Goal: Contribute content

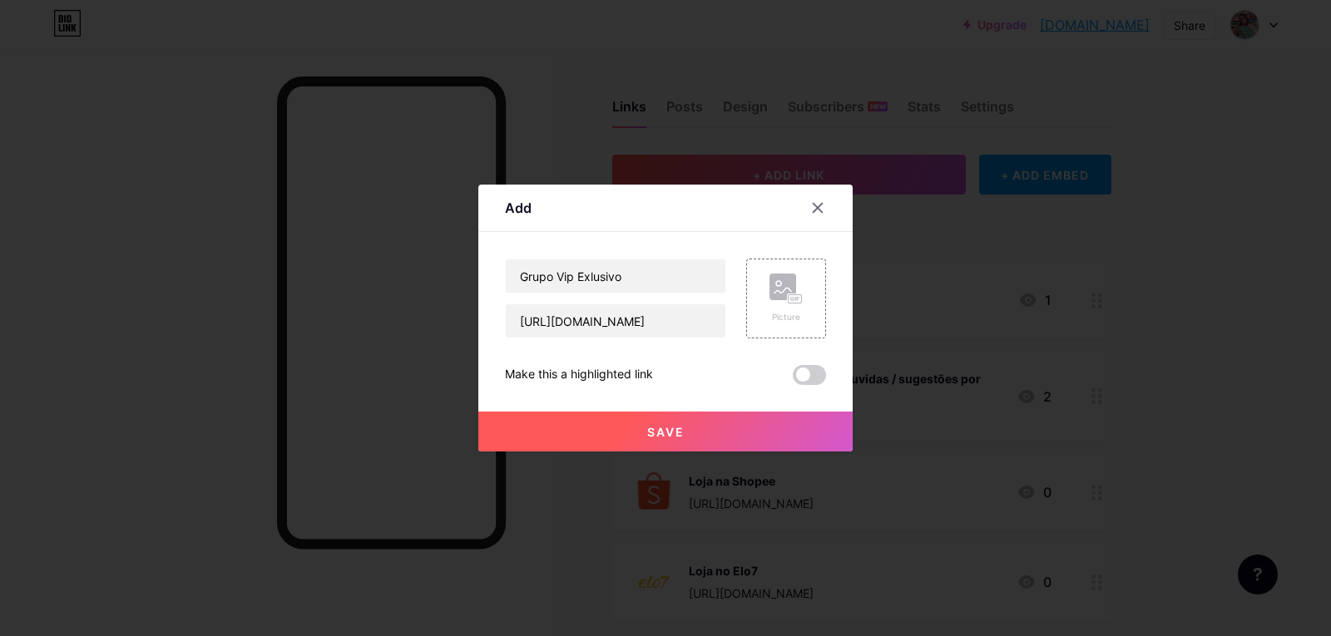
drag, startPoint x: 635, startPoint y: 279, endPoint x: 461, endPoint y: 301, distance: 175.2
click at [461, 301] on div "Add Content YouTube Play YouTube video without leaving your page. ADD Vimeo Pla…" at bounding box center [665, 318] width 1331 height 636
drag, startPoint x: 635, startPoint y: 279, endPoint x: 521, endPoint y: 279, distance: 113.9
click at [521, 279] on input "Grupo Vip Exlusivo" at bounding box center [616, 275] width 220 height 33
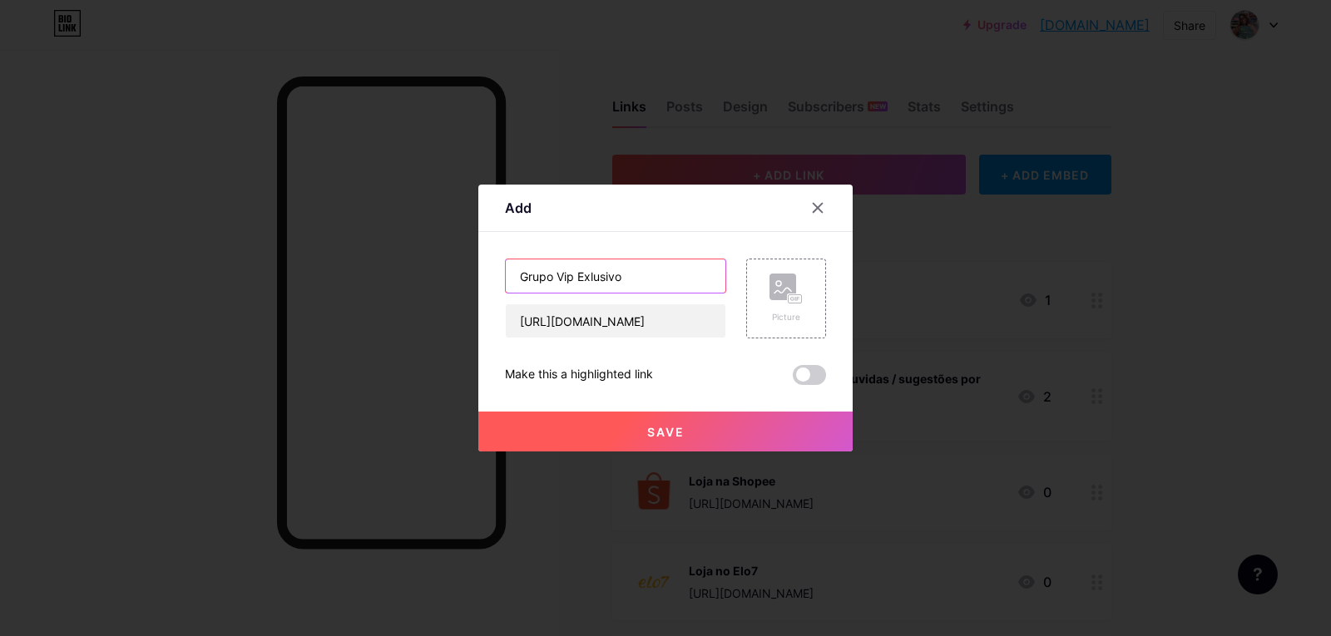
drag, startPoint x: 511, startPoint y: 274, endPoint x: 682, endPoint y: 274, distance: 170.5
click at [682, 274] on input "Grupo Vip Exlusivo" at bounding box center [616, 275] width 220 height 33
paste input "Secreto VIP"
click at [516, 279] on input "Grupo Secreto VIP-" at bounding box center [616, 275] width 220 height 33
click at [645, 269] on input "Grupo Secreto VIP-" at bounding box center [616, 275] width 220 height 33
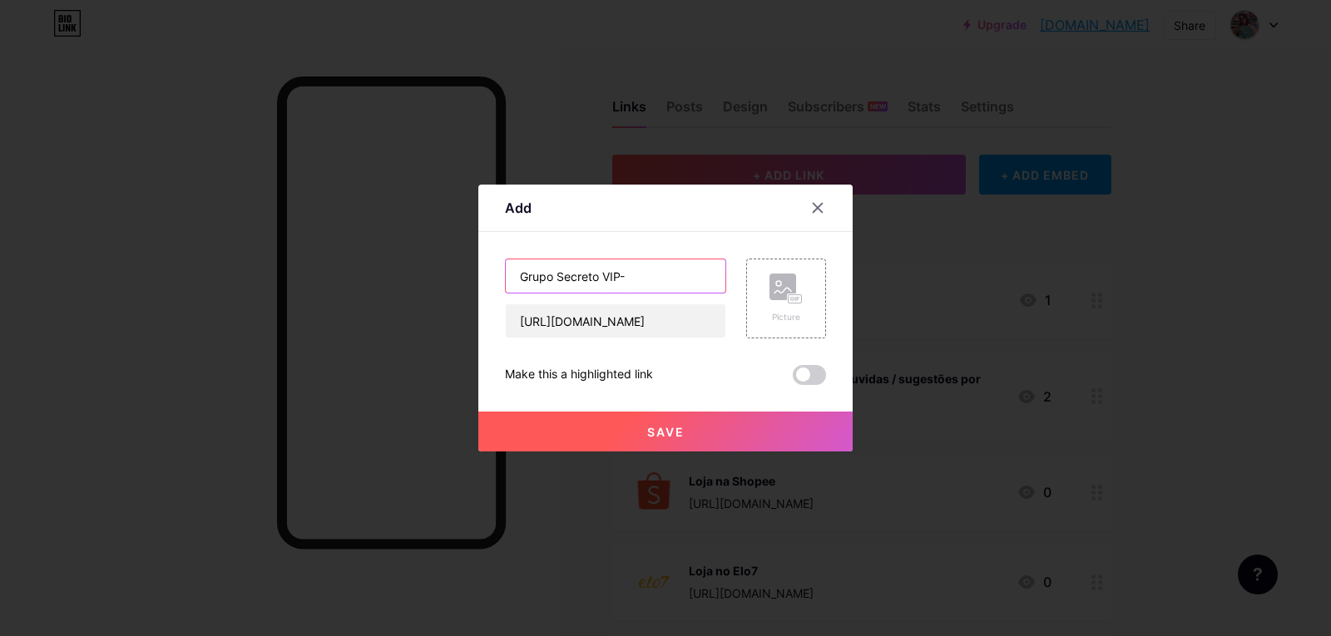
paste input "– Promoções Relâmpago & Lançamentos"
drag, startPoint x: 712, startPoint y: 276, endPoint x: 432, endPoint y: 280, distance: 279.5
click at [432, 280] on div "Add Content YouTube Play YouTube video without leaving your page. ADD Vimeo Pla…" at bounding box center [665, 318] width 1331 height 636
type input "Grupo Secreto VIP-– Promoções Relâmpago & Lançamentos"
click at [769, 306] on div "Picture" at bounding box center [785, 299] width 33 height 50
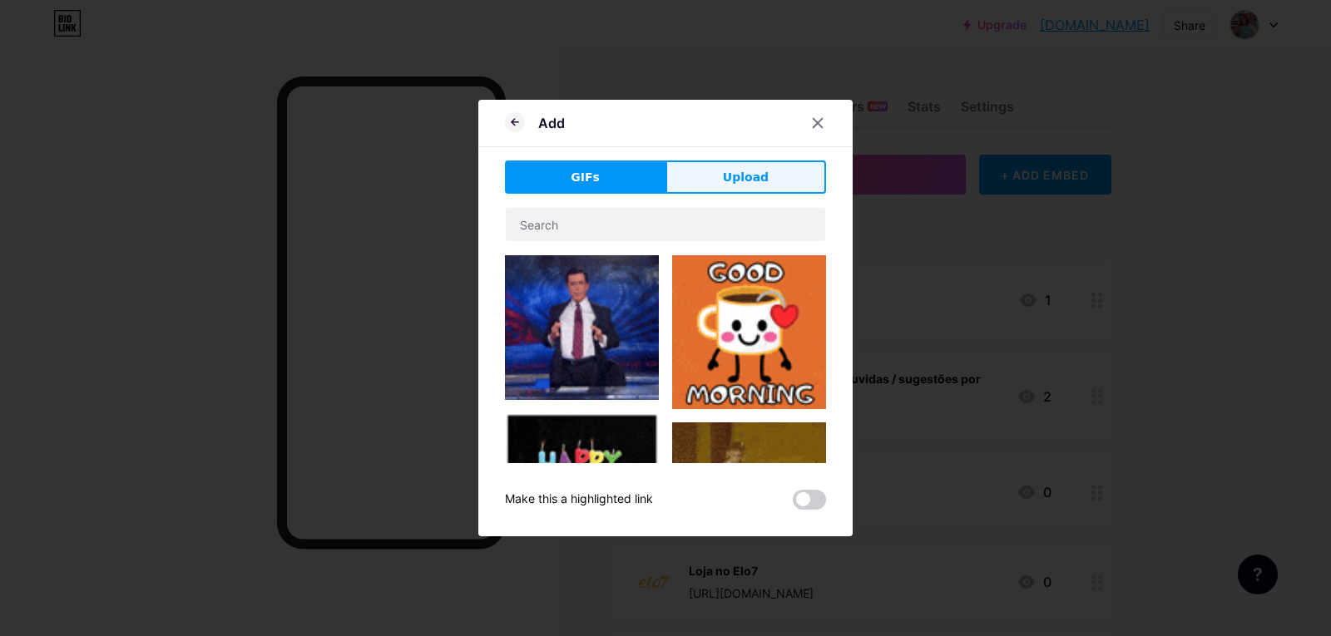
click at [739, 176] on span "Upload" at bounding box center [746, 177] width 46 height 17
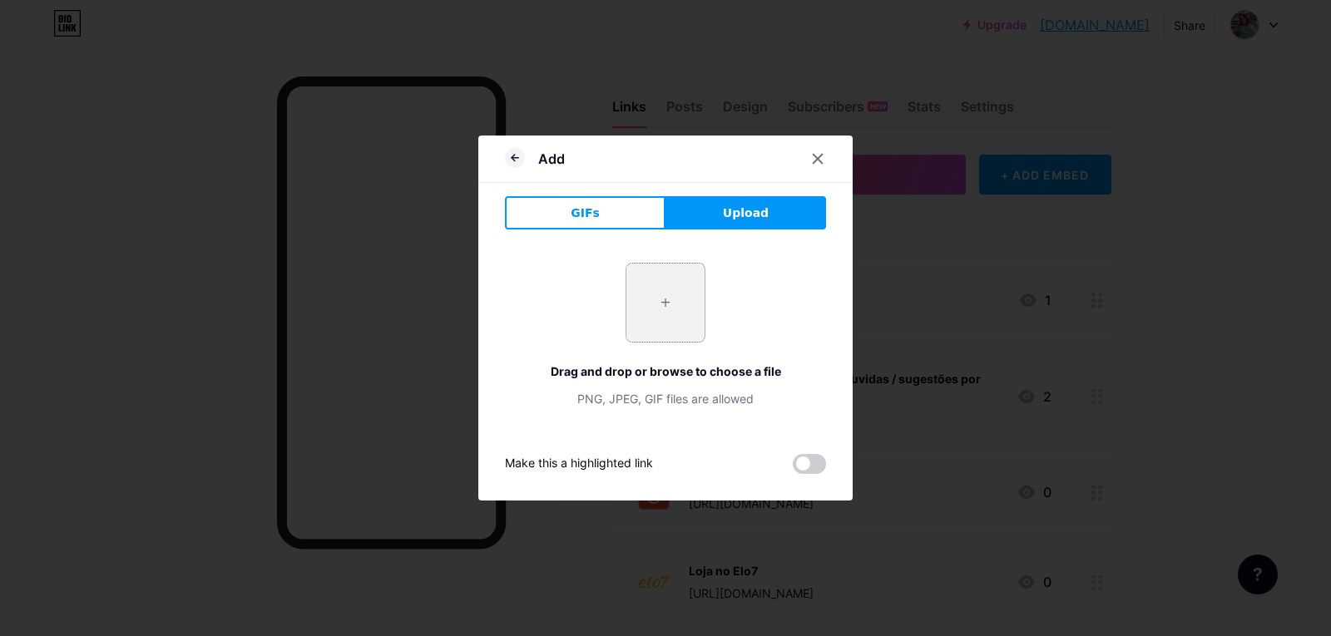
click at [656, 309] on input "file" at bounding box center [665, 303] width 78 height 78
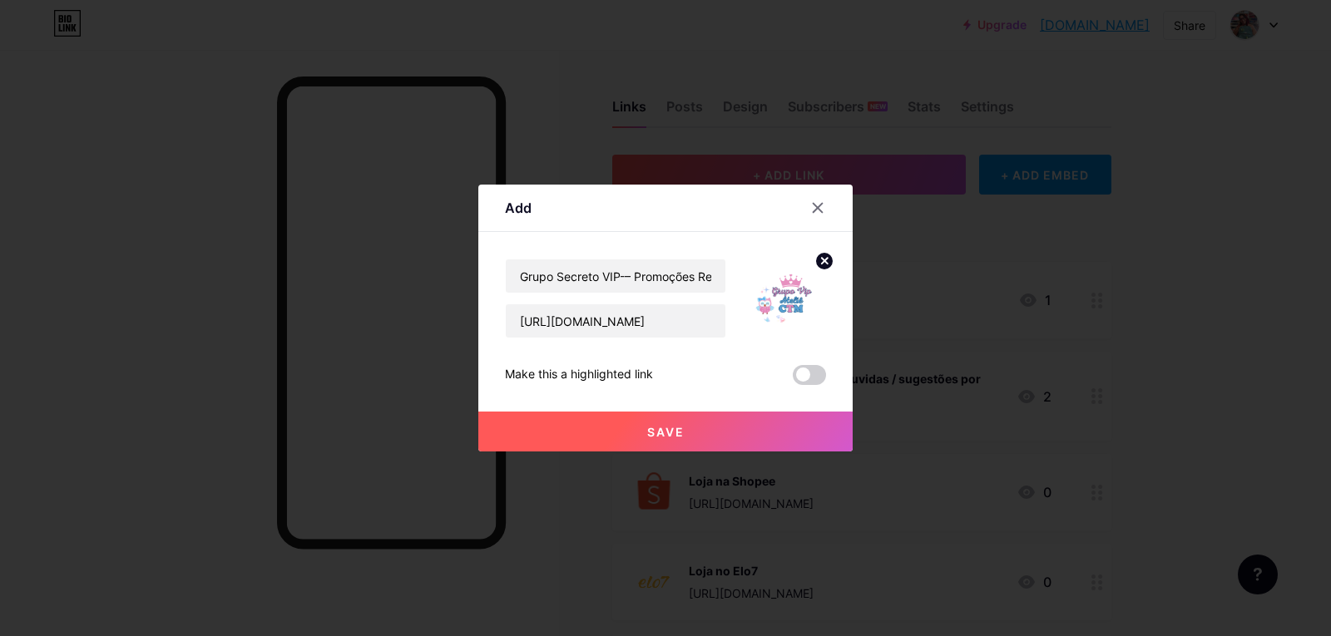
click at [667, 439] on button "Save" at bounding box center [665, 432] width 374 height 40
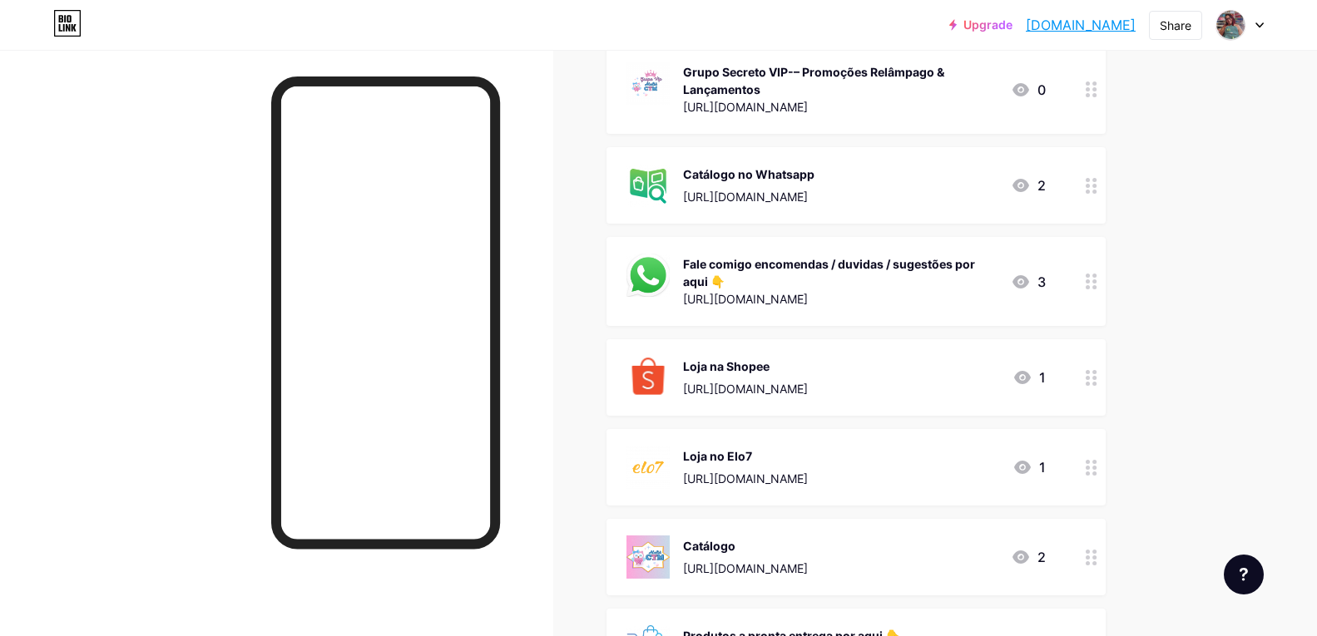
scroll to position [166, 0]
